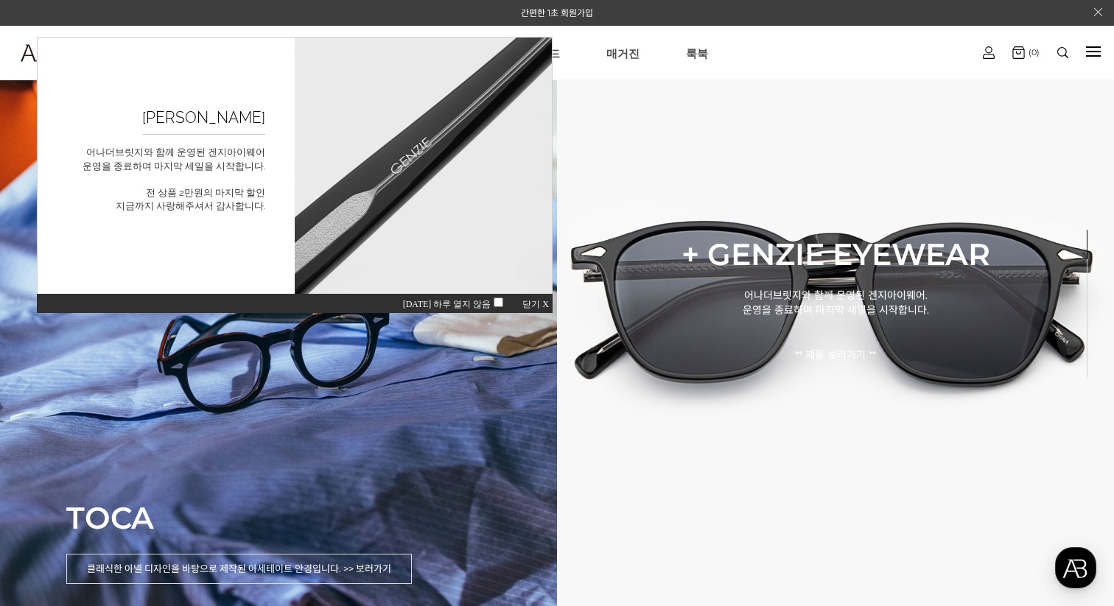
click at [533, 303] on span "닫기 X" at bounding box center [535, 304] width 27 height 10
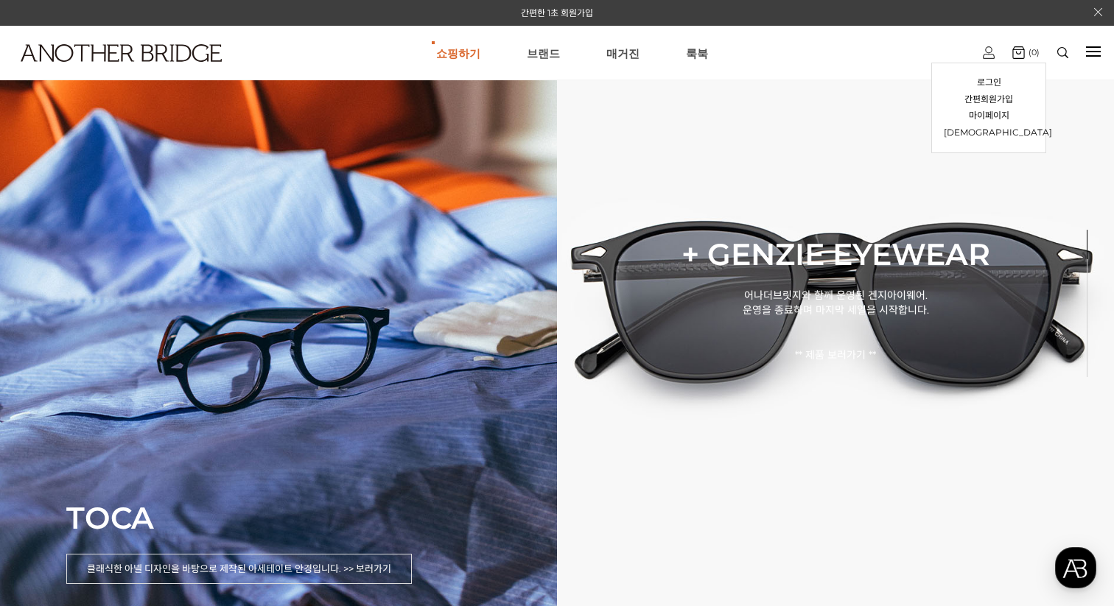
click at [986, 47] on img at bounding box center [989, 52] width 12 height 13
click at [1061, 47] on img at bounding box center [1062, 52] width 11 height 11
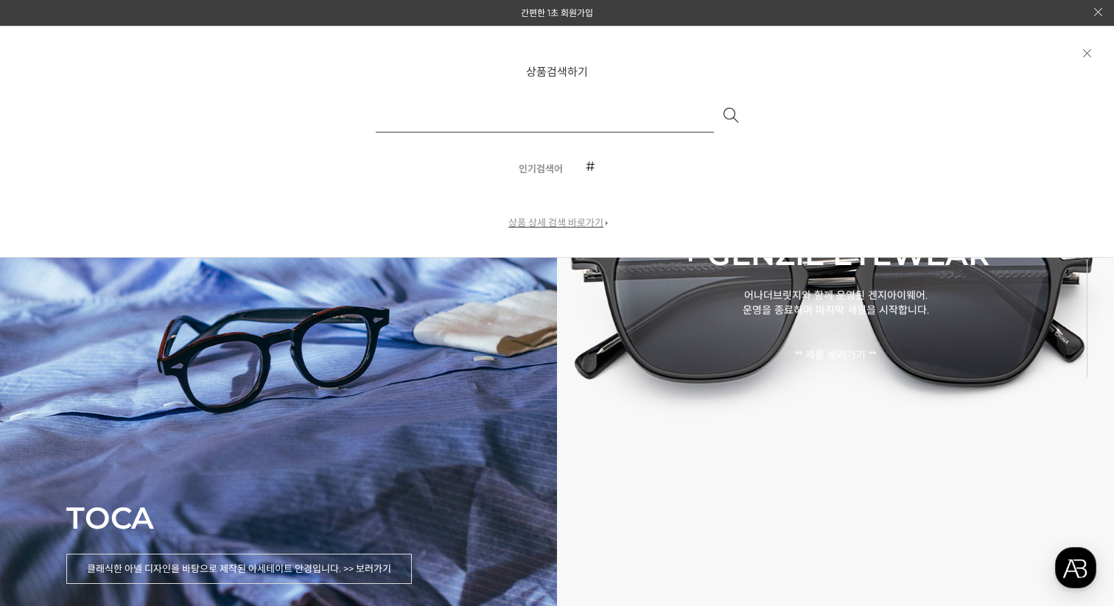
click at [572, 128] on input "text" at bounding box center [545, 114] width 338 height 35
type input "**"
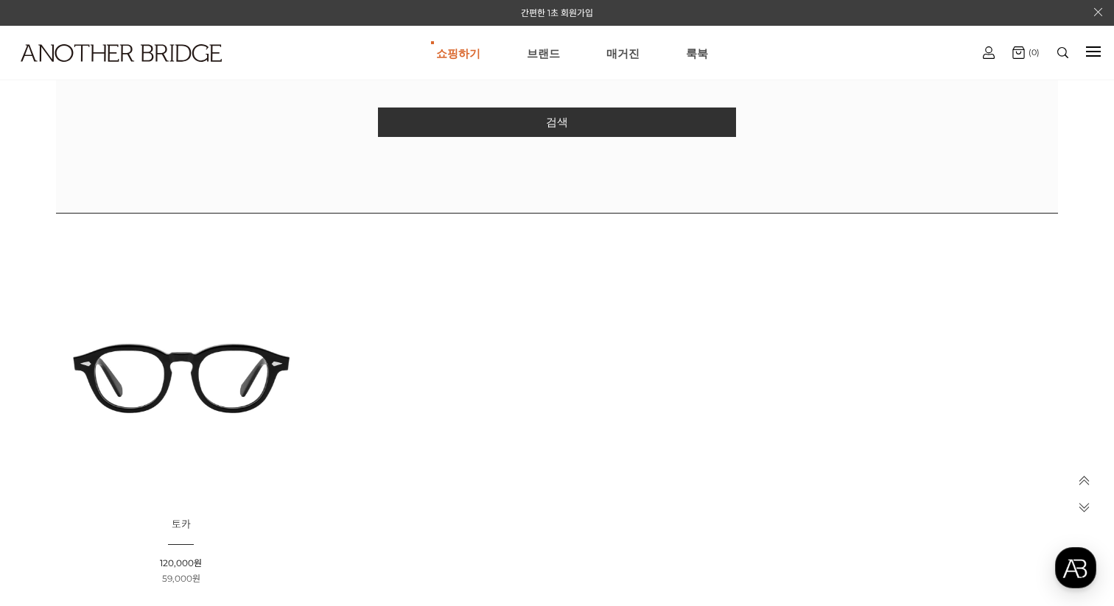
scroll to position [701, 0]
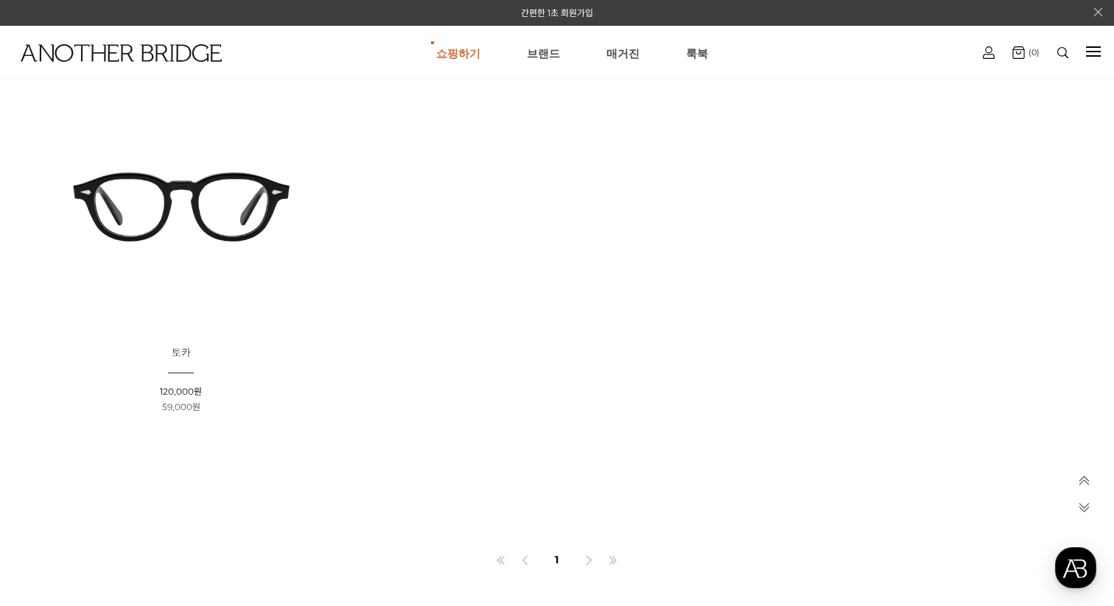
click at [169, 164] on img at bounding box center [181, 206] width 240 height 240
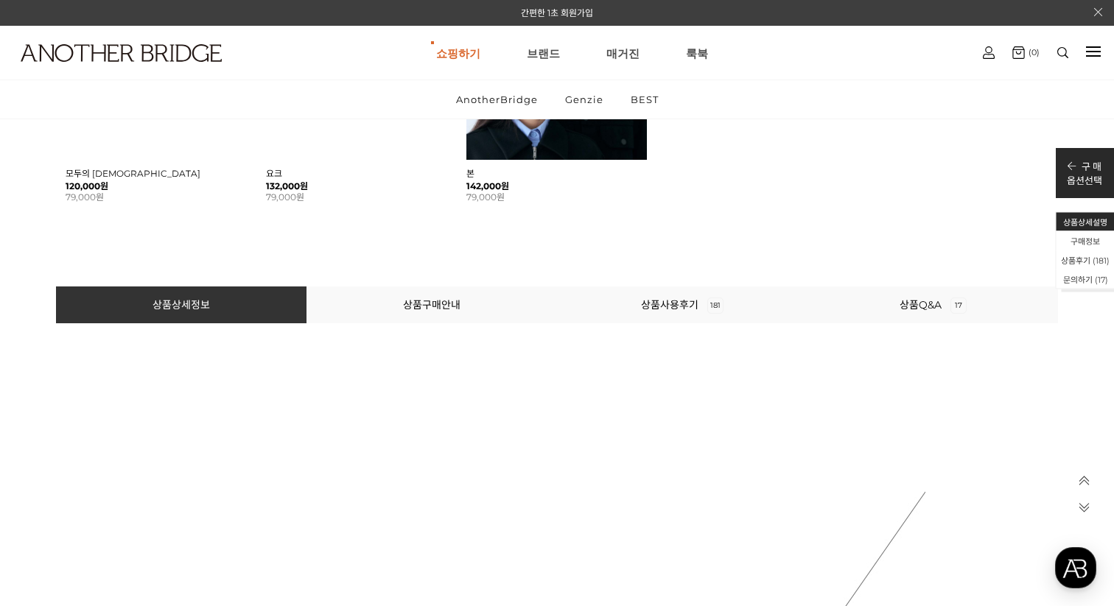
scroll to position [1101, 0]
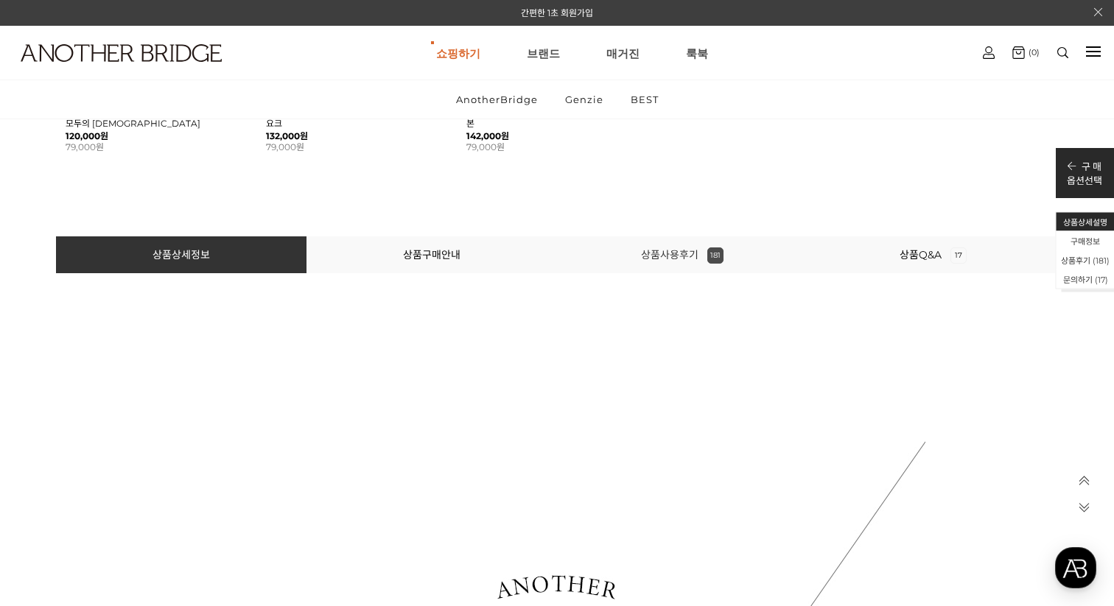
click at [697, 256] on link "상품사용후기 181" at bounding box center [682, 254] width 83 height 13
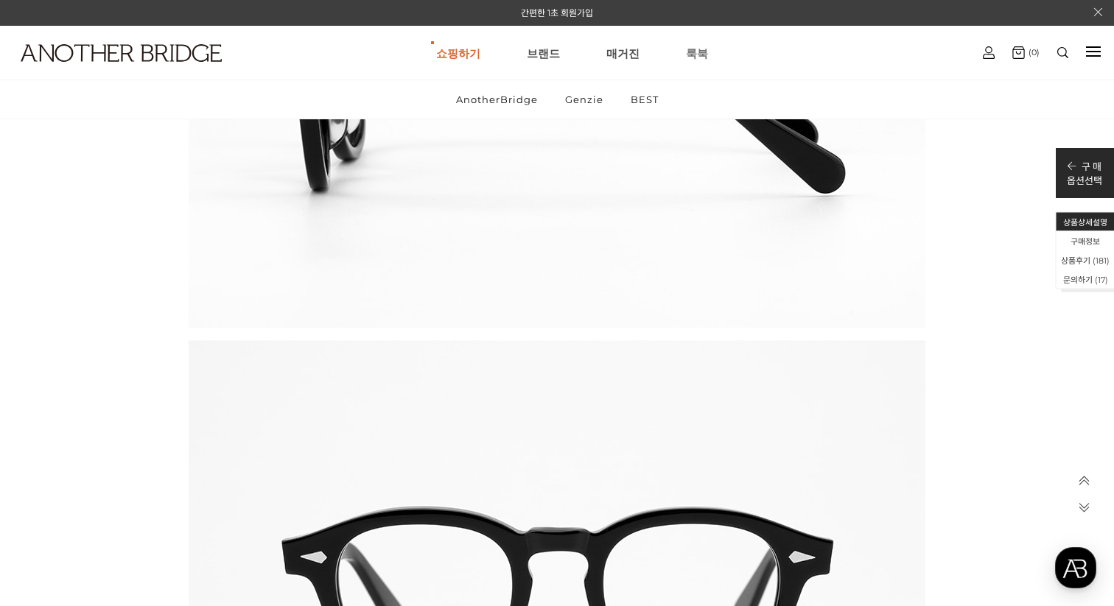
scroll to position [26046, 0]
